Goal: Task Accomplishment & Management: Manage account settings

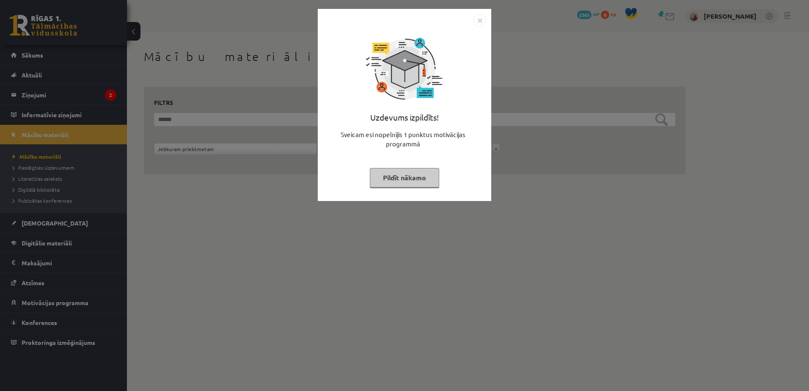
click at [406, 181] on button "Pildīt nākamo" at bounding box center [404, 177] width 69 height 19
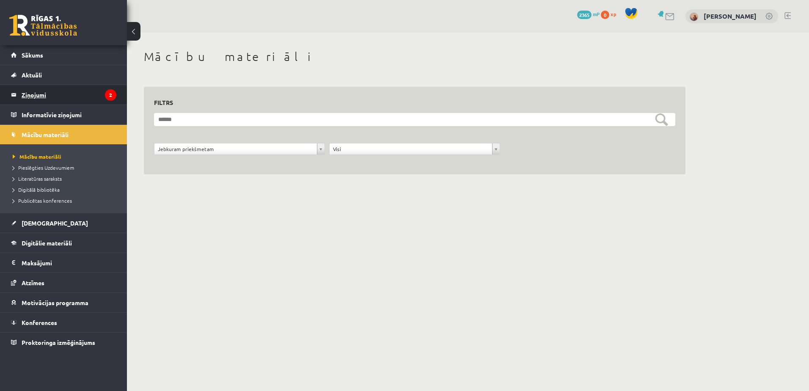
click at [33, 100] on legend "Ziņojumi 2" at bounding box center [69, 94] width 95 height 19
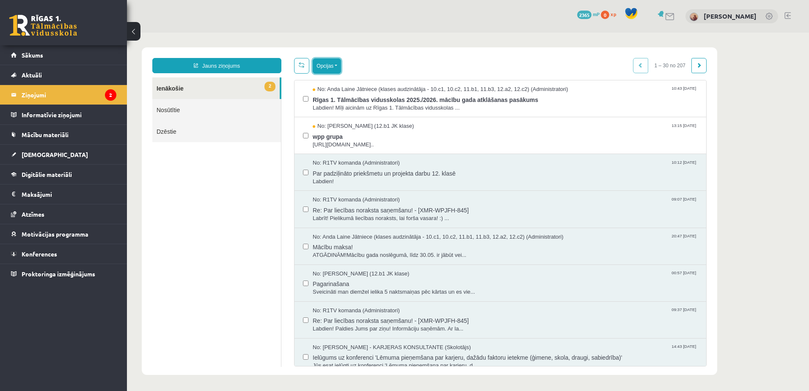
click at [327, 69] on button "Opcijas" at bounding box center [327, 65] width 28 height 15
click at [347, 109] on link "Atzīmēt visus kā lasītus" at bounding box center [378, 108] width 111 height 8
click at [329, 65] on button "Opcijas" at bounding box center [327, 65] width 28 height 15
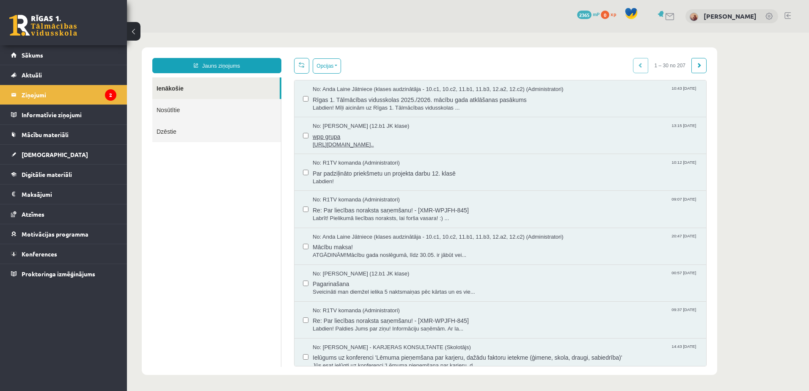
click at [351, 134] on span "wpp grupa" at bounding box center [505, 135] width 385 height 11
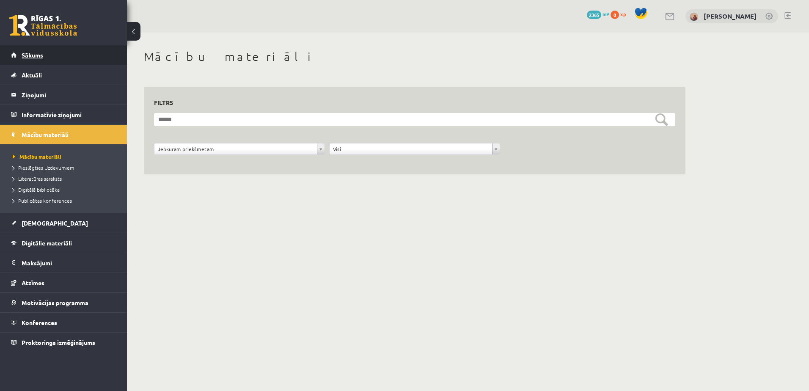
click at [41, 55] on span "Sākums" at bounding box center [33, 55] width 22 height 8
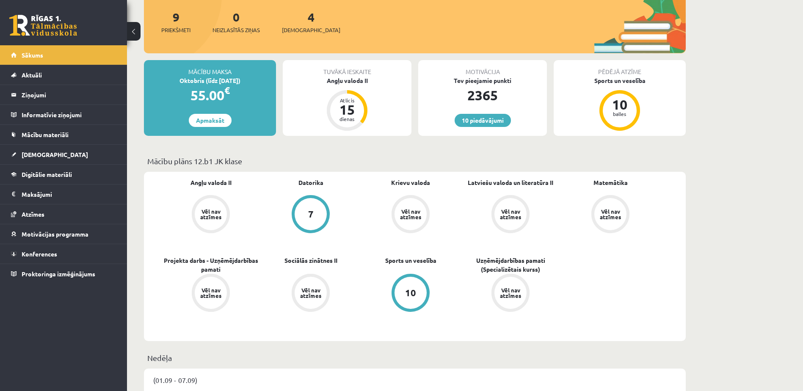
scroll to position [127, 0]
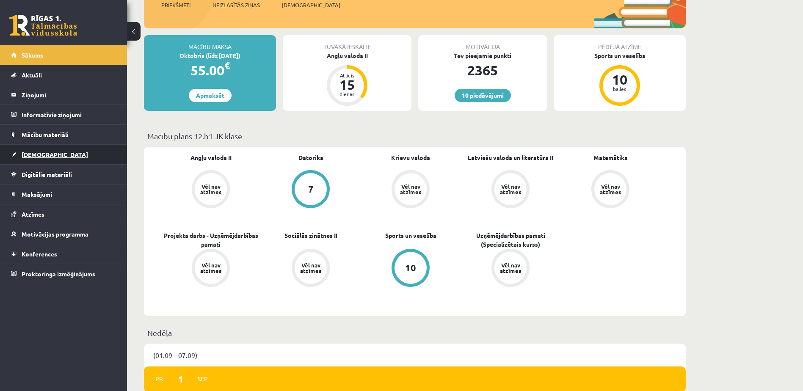
click at [43, 151] on span "[DEMOGRAPHIC_DATA]" at bounding box center [55, 155] width 66 height 8
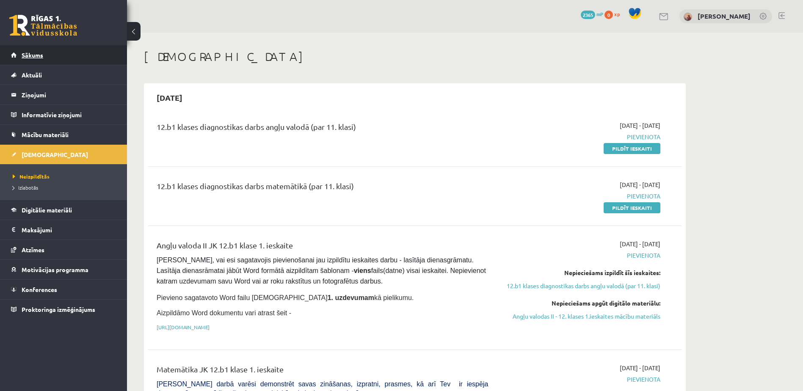
click at [37, 53] on span "Sākums" at bounding box center [33, 55] width 22 height 8
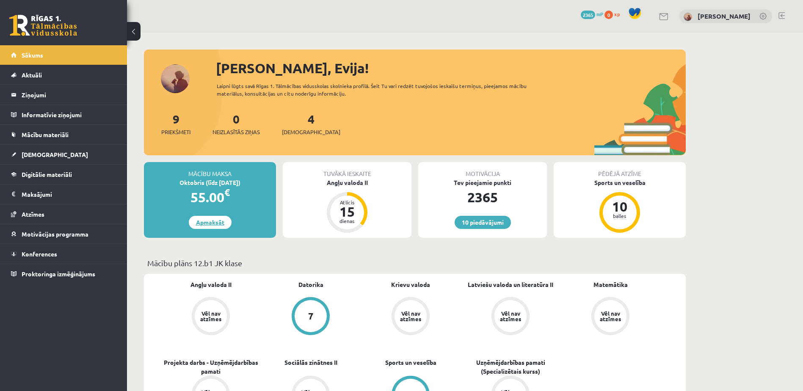
click at [211, 216] on link "Apmaksāt" at bounding box center [210, 222] width 43 height 13
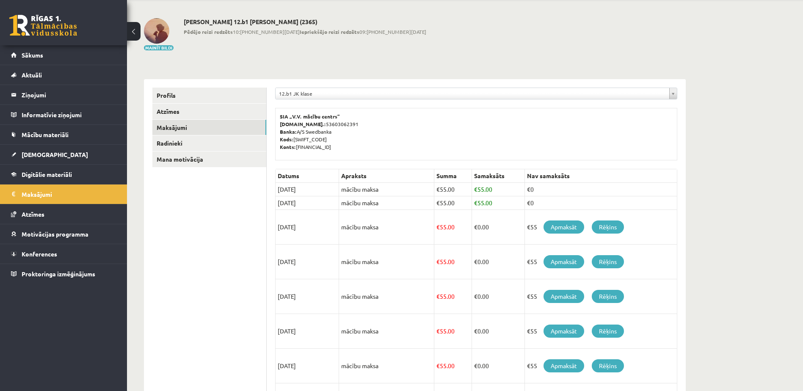
scroll to position [19, 0]
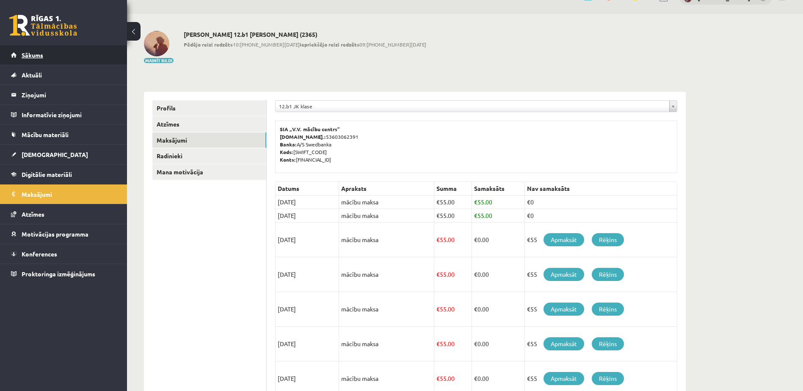
click at [28, 51] on link "Sākums" at bounding box center [63, 54] width 105 height 19
